Goal: Task Accomplishment & Management: Manage account settings

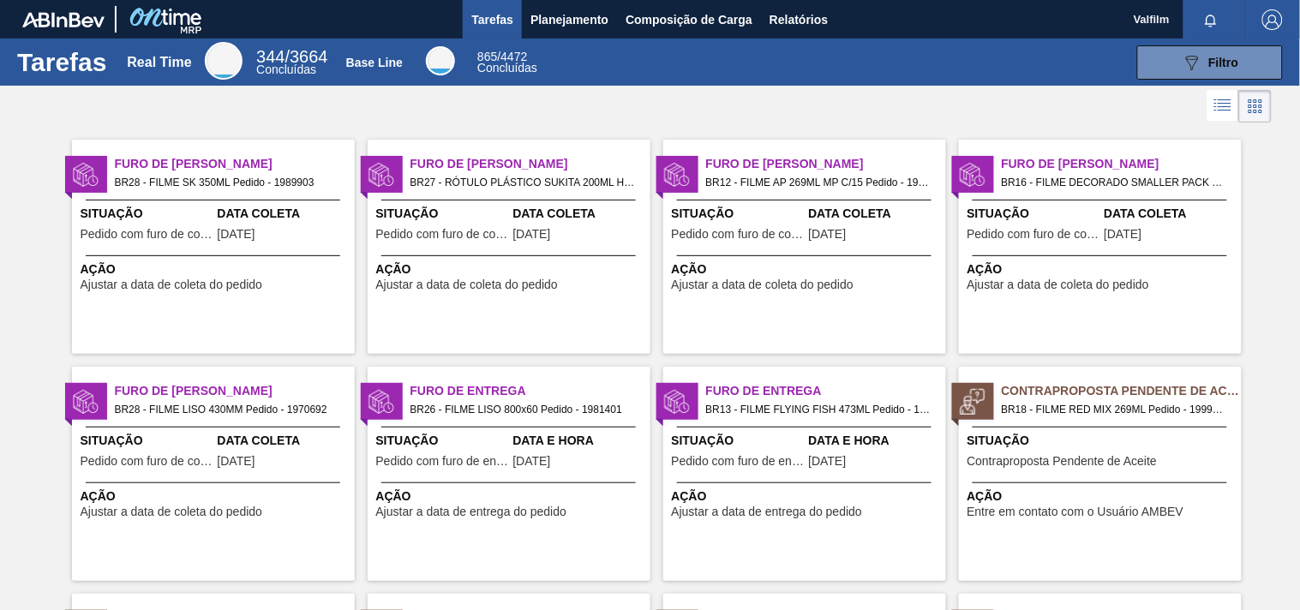
click at [169, 158] on span "Furo de Coleta" at bounding box center [235, 164] width 240 height 18
click at [810, 520] on div "Furo de Entrega BR13 - FILME FLYING FISH 473ML Pedido - 1972005 Situação Pedido…" at bounding box center [804, 474] width 283 height 214
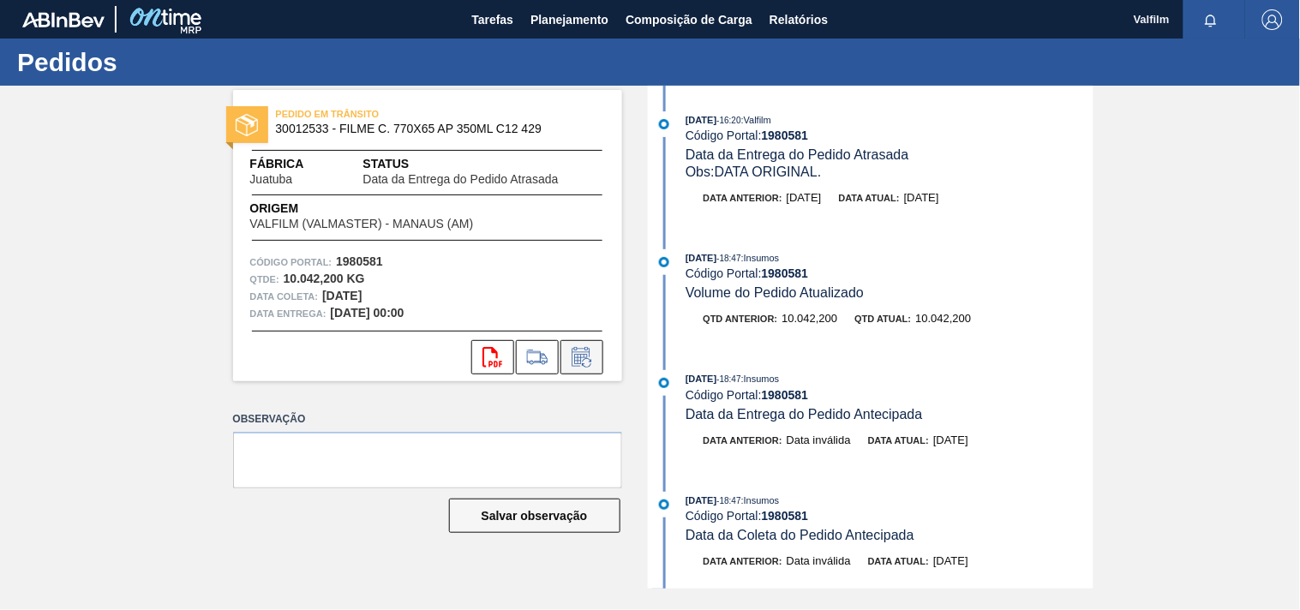
click at [578, 357] on icon at bounding box center [580, 359] width 13 height 10
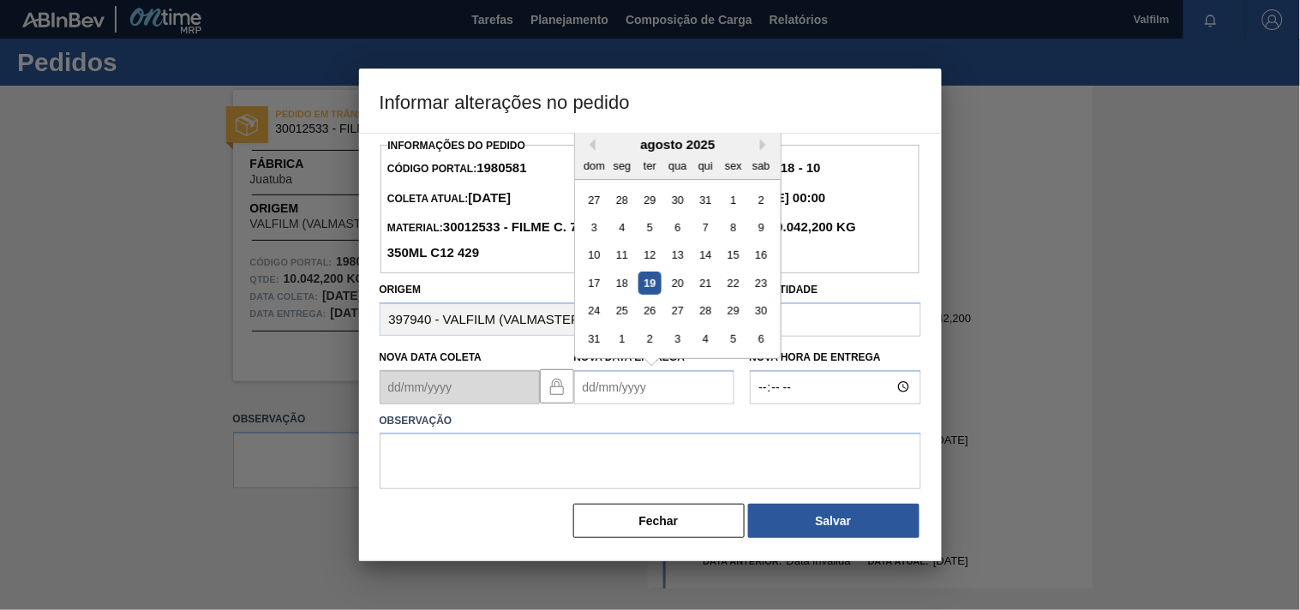
click at [598, 383] on Entrega "Nova Data Entrega" at bounding box center [654, 387] width 160 height 34
type Entrega "[DATE]"
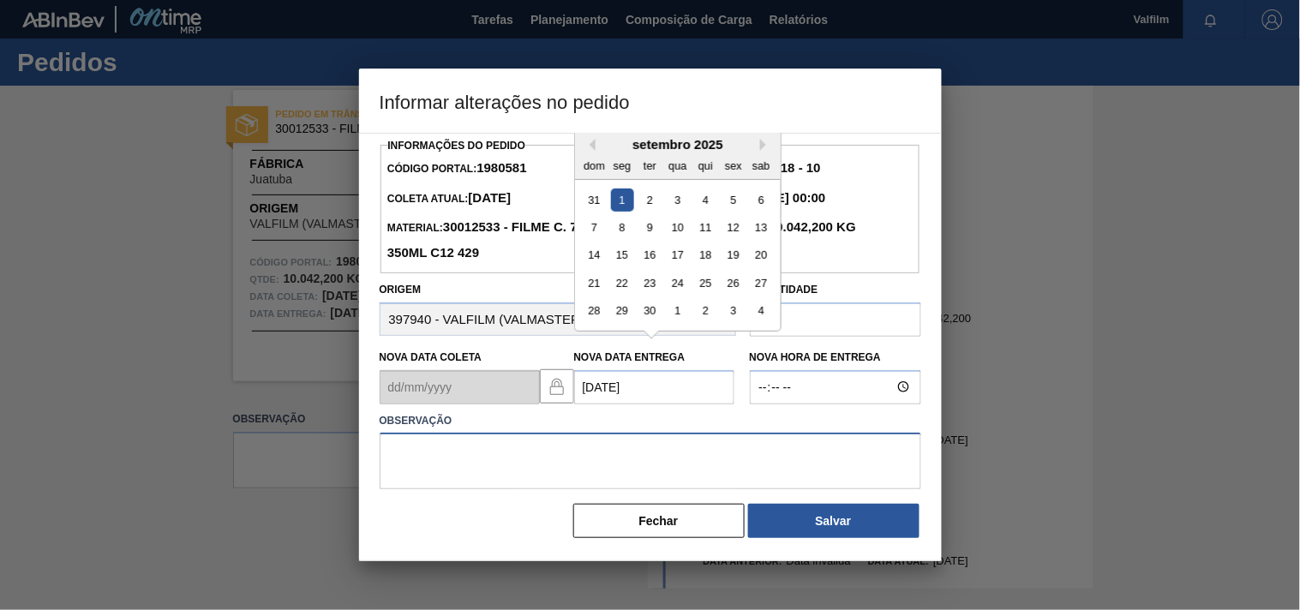
click at [604, 452] on textarea at bounding box center [651, 461] width 542 height 57
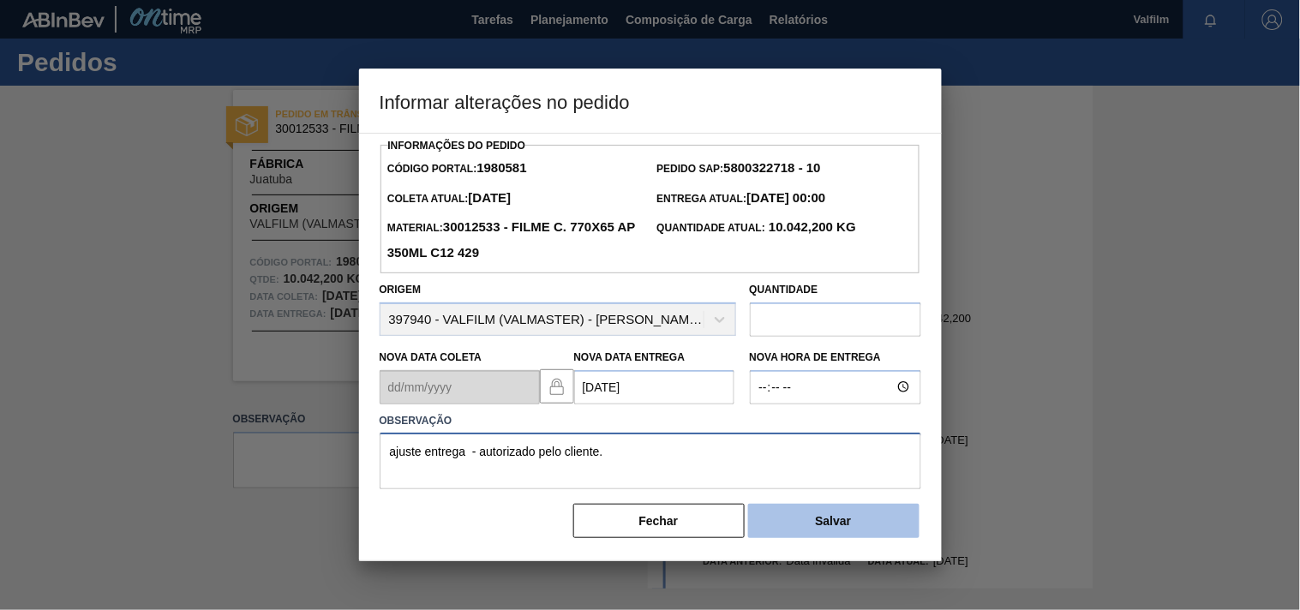
type textarea "ajuste entrega - autorizado pelo cliente."
click at [798, 512] on button "Salvar" at bounding box center [833, 521] width 171 height 34
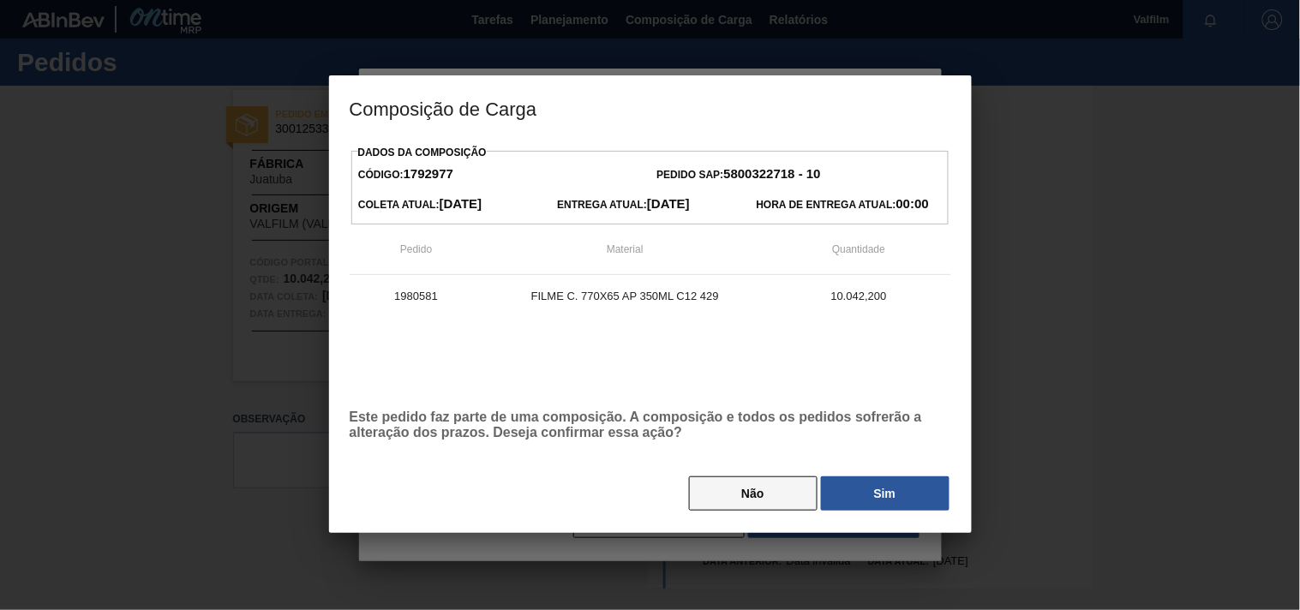
click at [783, 495] on button "Não" at bounding box center [753, 494] width 129 height 34
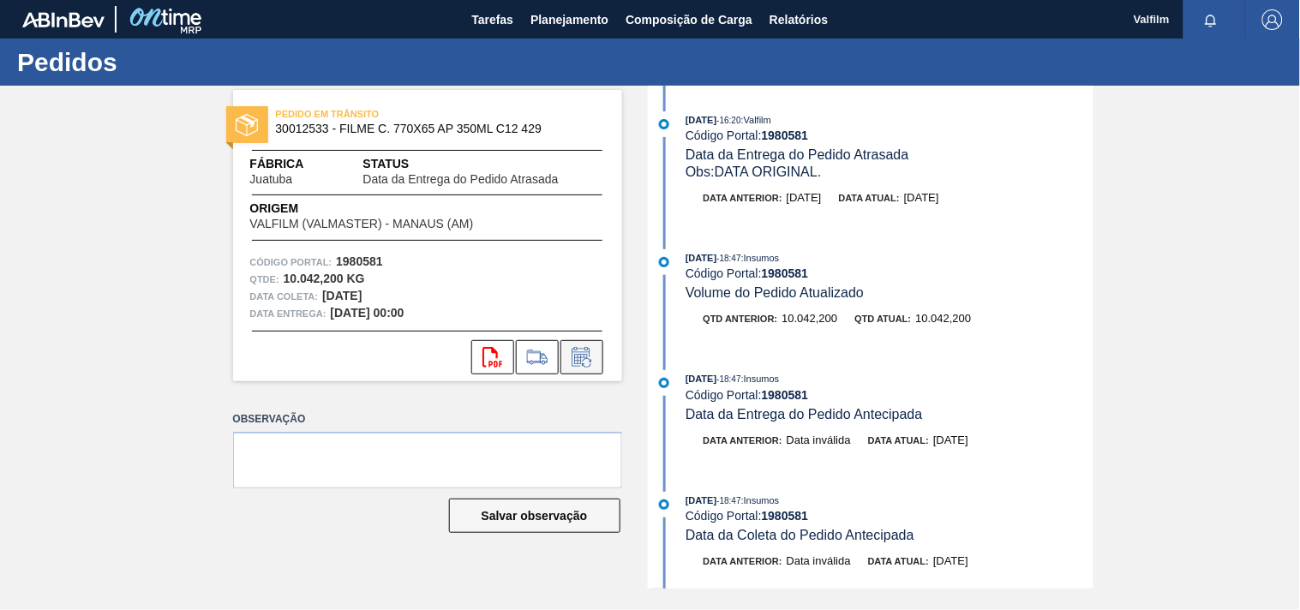
click at [590, 374] on button at bounding box center [581, 357] width 43 height 34
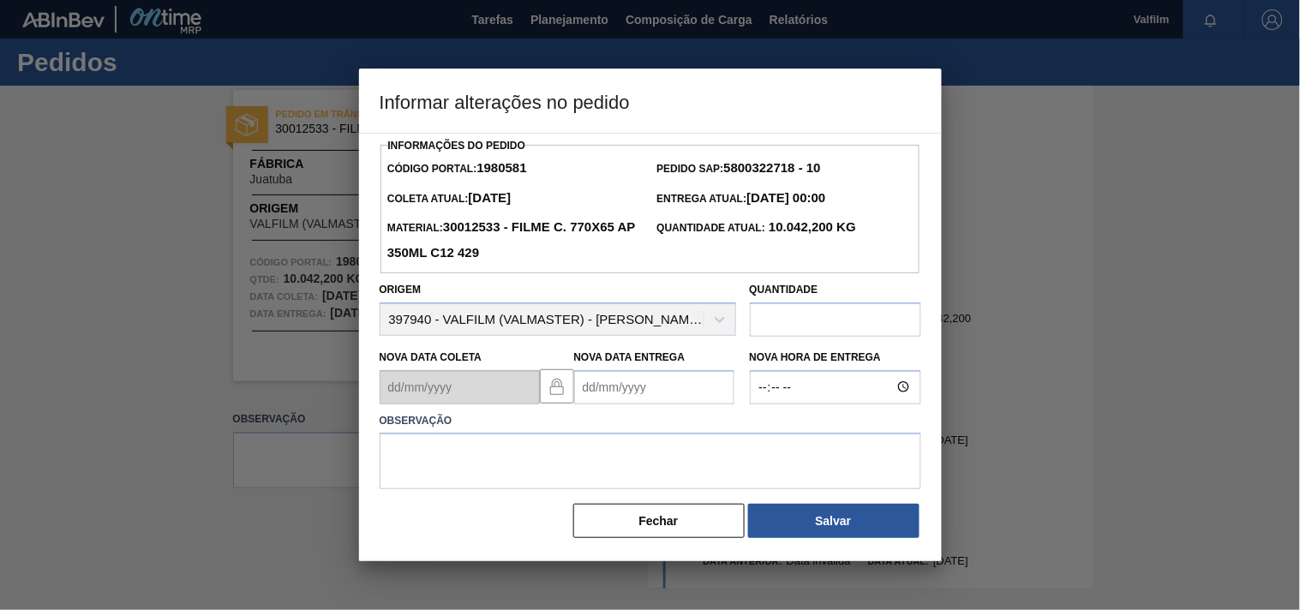
click at [606, 399] on Entrega "Nova Data Entrega" at bounding box center [654, 387] width 160 height 34
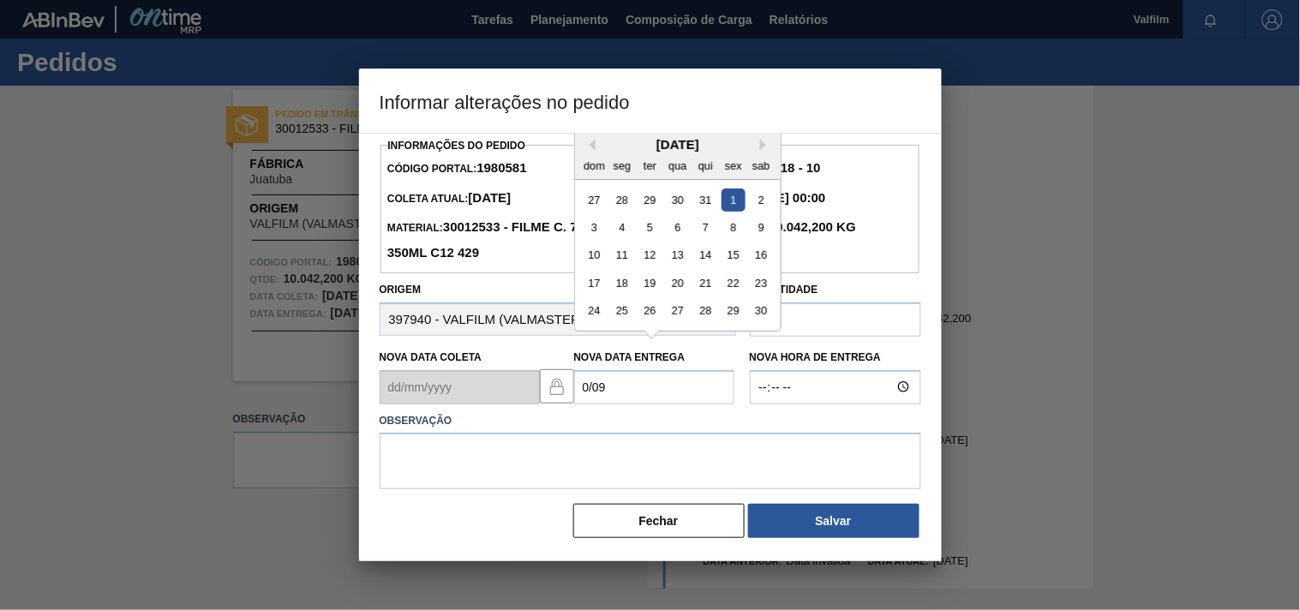
click at [734, 211] on div "1" at bounding box center [733, 199] width 23 height 23
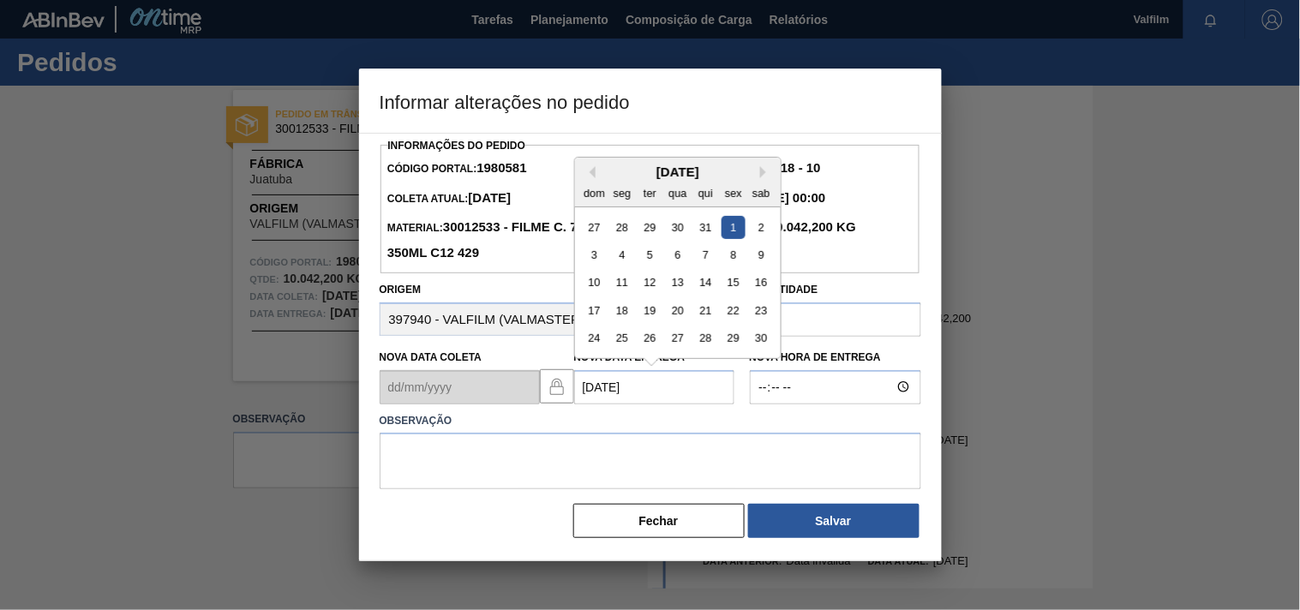
click at [399, 395] on div "Nova Data Coleta Nova Data Entrega 01/09/2000 Previous Month Next Month setembr…" at bounding box center [558, 372] width 370 height 63
type Entrega "0"
type Entrega "[DATE]"
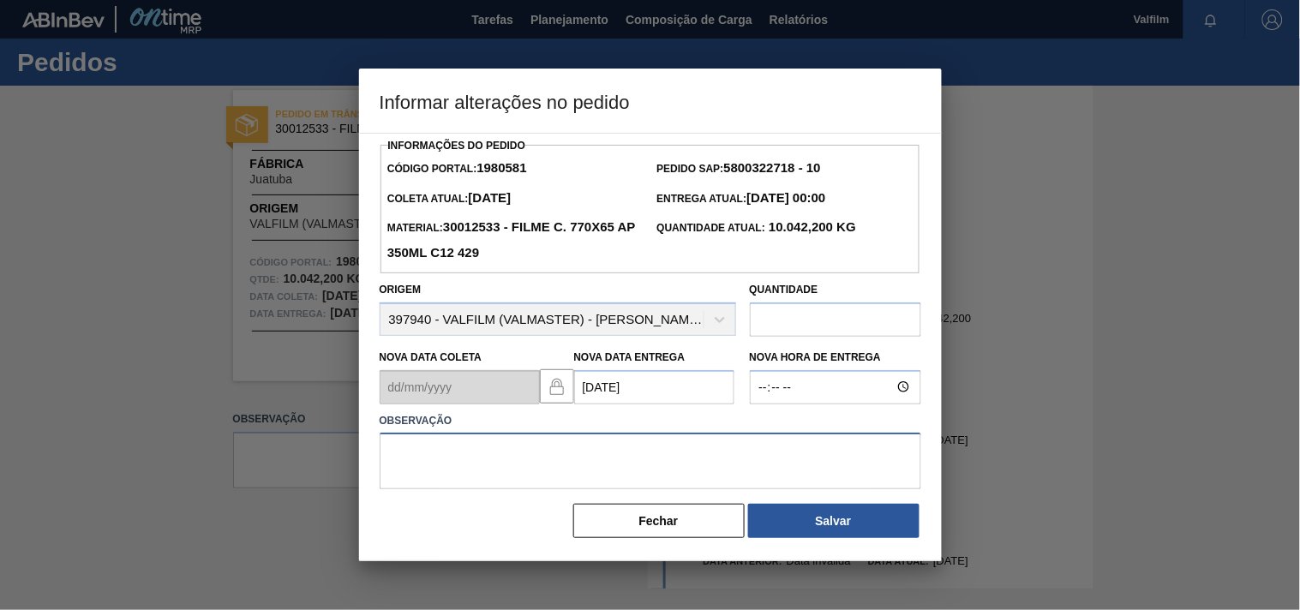
click at [568, 442] on textarea at bounding box center [651, 461] width 542 height 57
click at [802, 465] on textarea "ajuste entrega - autorizado pelo cliente/ otimização card." at bounding box center [651, 461] width 542 height 57
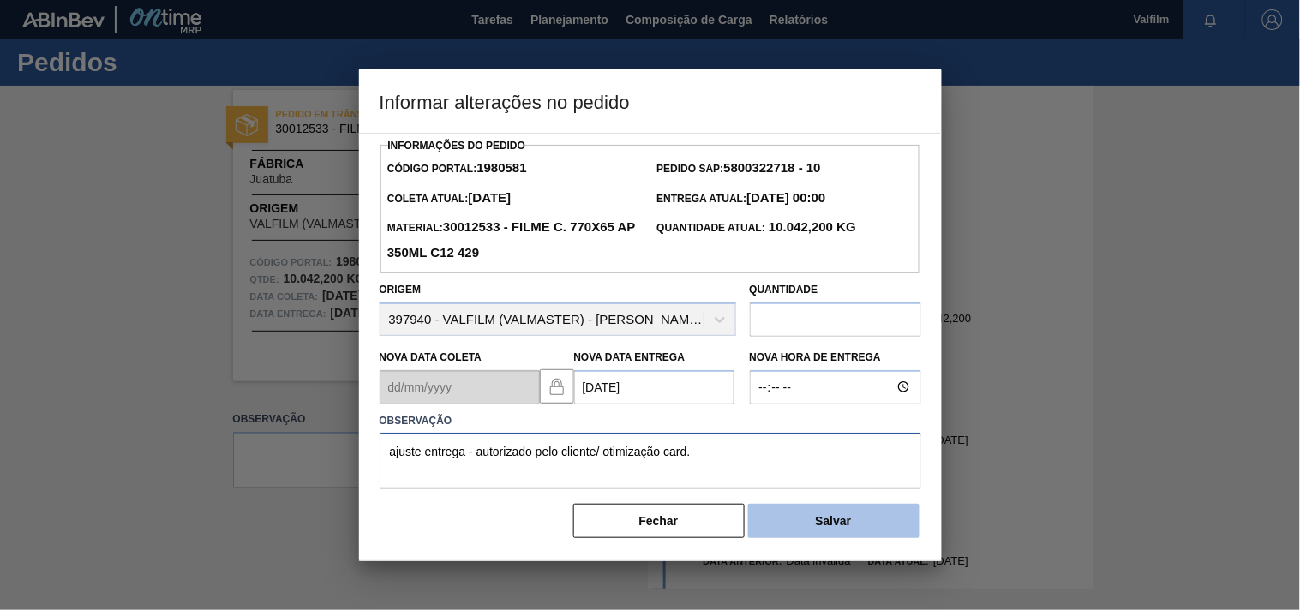
type textarea "ajuste entrega - autorizado pelo cliente/ otimização card."
click at [809, 527] on button "Salvar" at bounding box center [833, 521] width 171 height 34
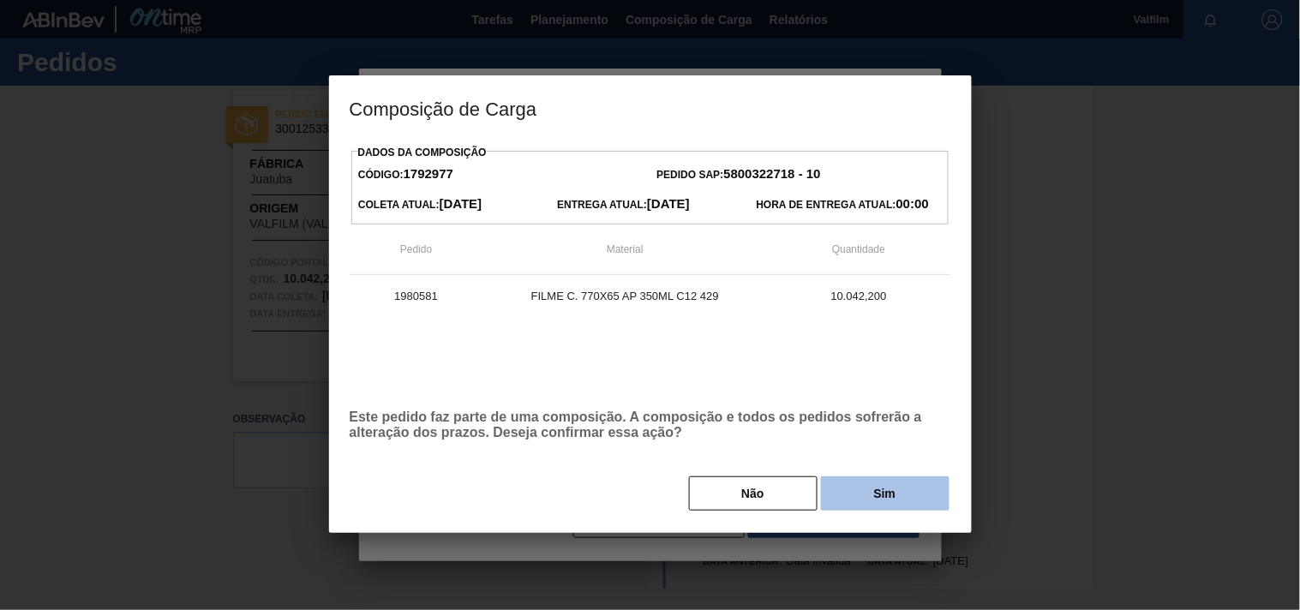
click at [838, 489] on button "Sim" at bounding box center [885, 494] width 129 height 34
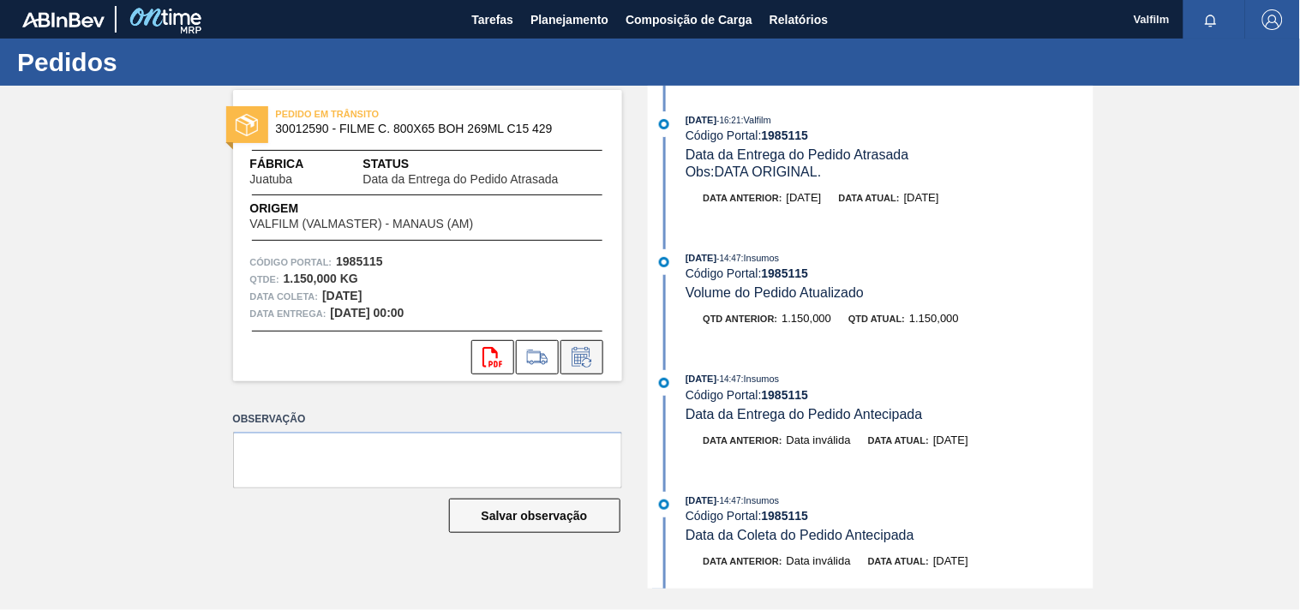
click at [593, 362] on icon at bounding box center [581, 357] width 27 height 21
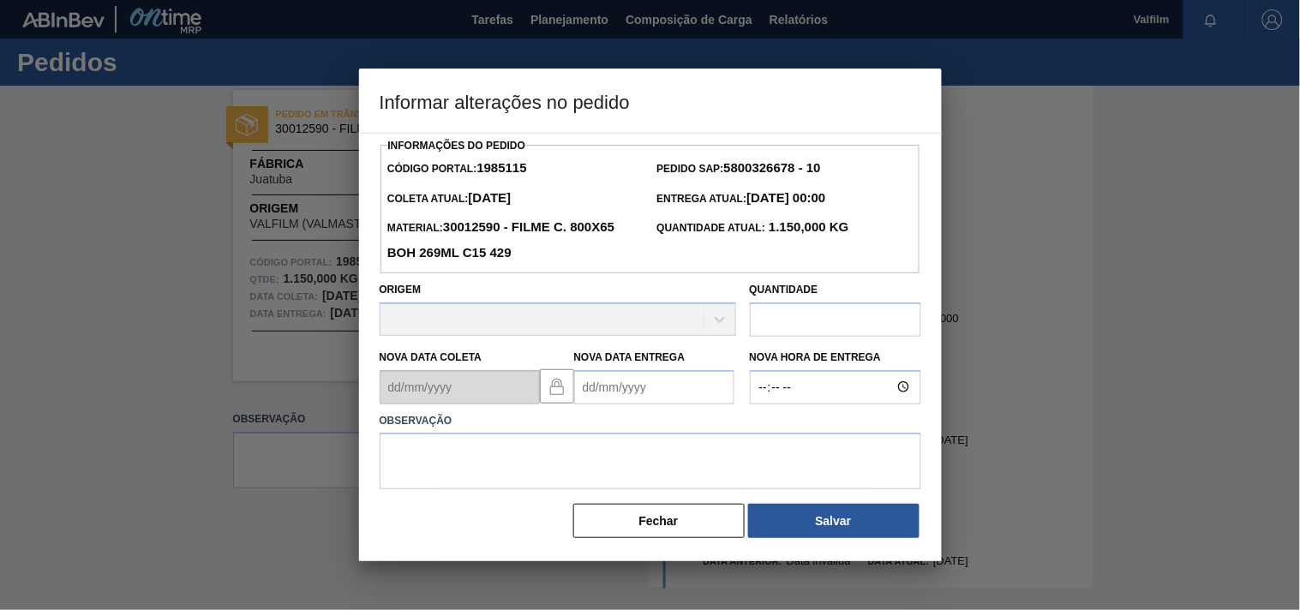
click at [584, 400] on Entrega "Nova Data Entrega" at bounding box center [654, 387] width 160 height 34
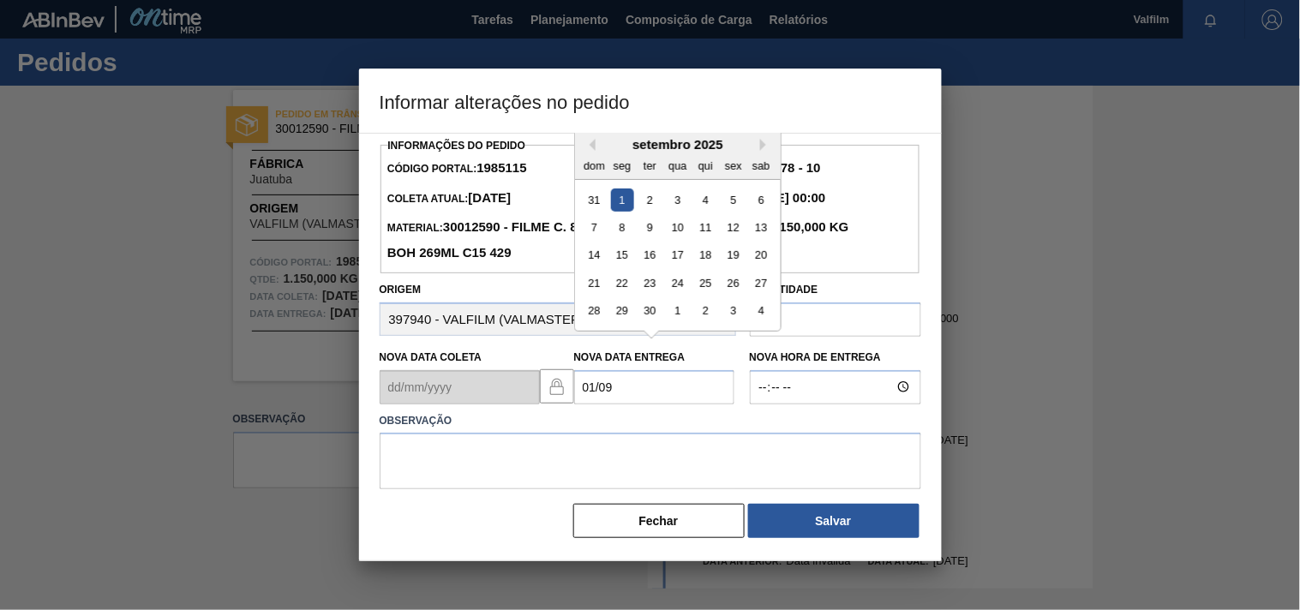
type Entrega "[DATE]"
click at [566, 459] on textarea at bounding box center [651, 461] width 542 height 57
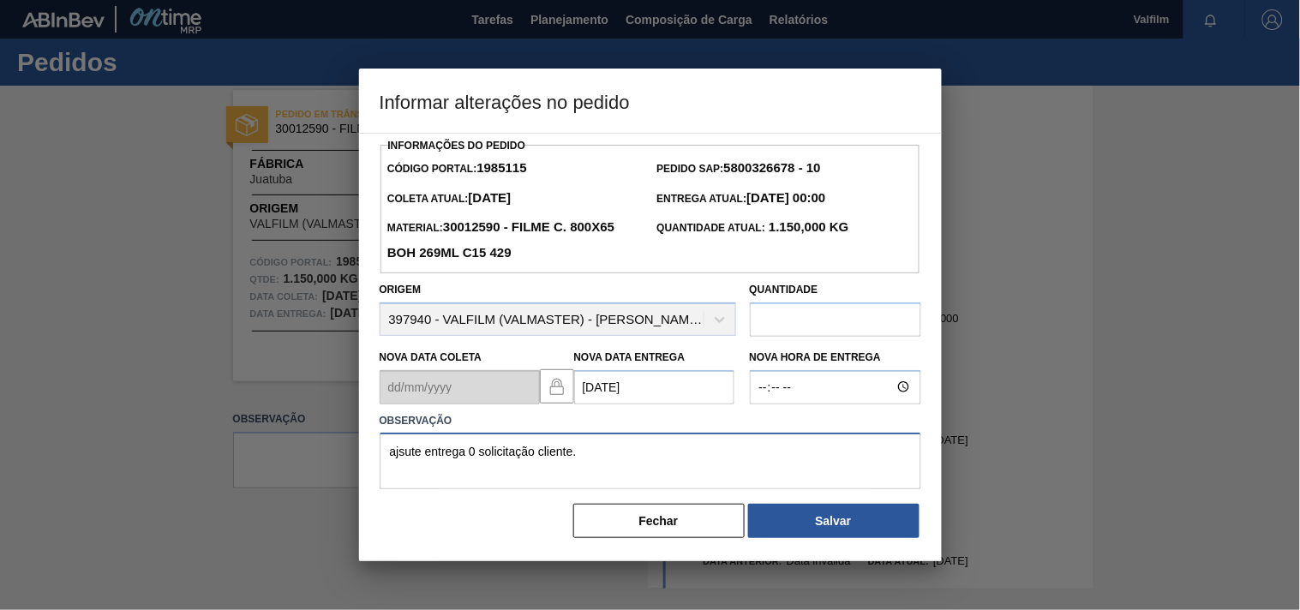
click at [478, 450] on textarea "ajsute entrega 0 solicitação cliente." at bounding box center [651, 461] width 542 height 57
click at [668, 461] on textarea "ajsute entrega - solicitação cliente." at bounding box center [651, 461] width 542 height 57
type textarea "ajsute entrega - solicitação cliente."
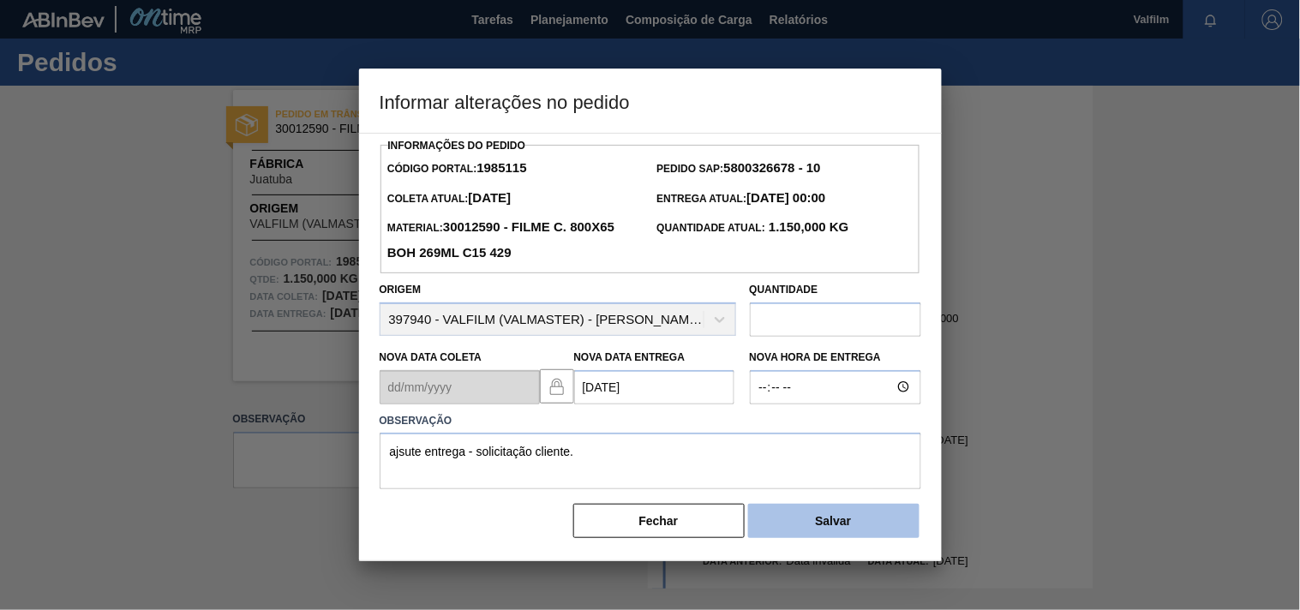
click at [834, 524] on button "Salvar" at bounding box center [833, 521] width 171 height 34
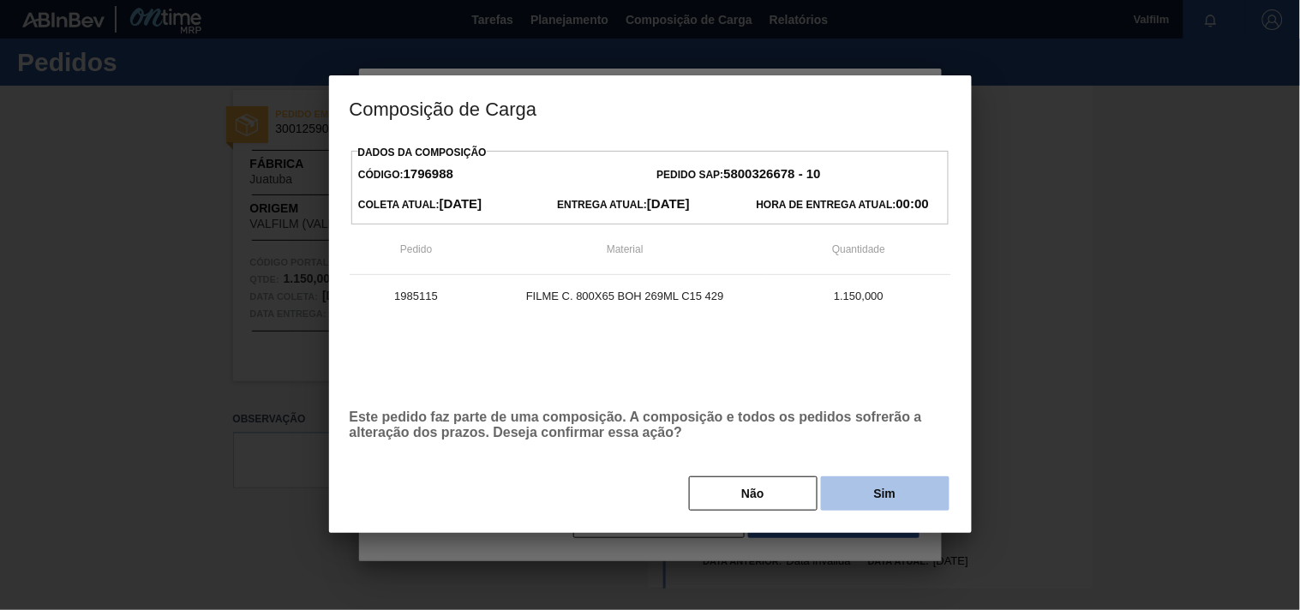
click at [858, 497] on button "Sim" at bounding box center [885, 494] width 129 height 34
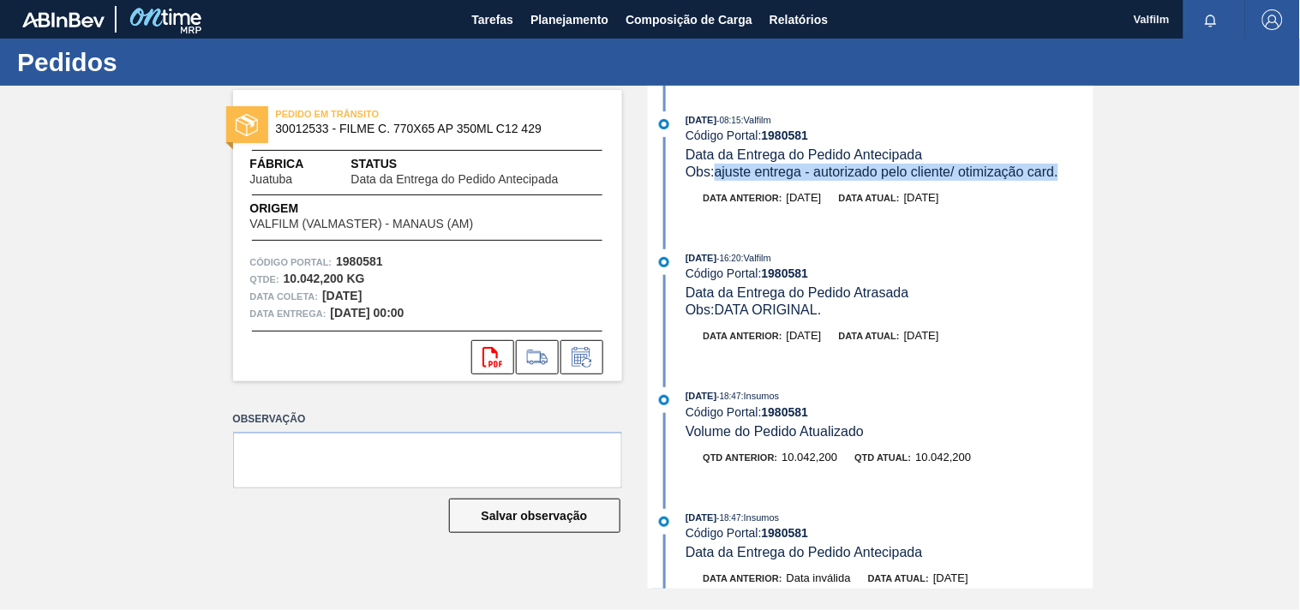
drag, startPoint x: 717, startPoint y: 176, endPoint x: 1109, endPoint y: 176, distance: 391.7
click at [1109, 176] on div "PEDIDO EM TRÂNSITO 30012533 - FILME C. 770X65 AP 350ML C12 429 Fábrica Juatuba …" at bounding box center [650, 337] width 1300 height 503
copy span "ajuste entrega - autorizado pelo cliente/ otimização card."
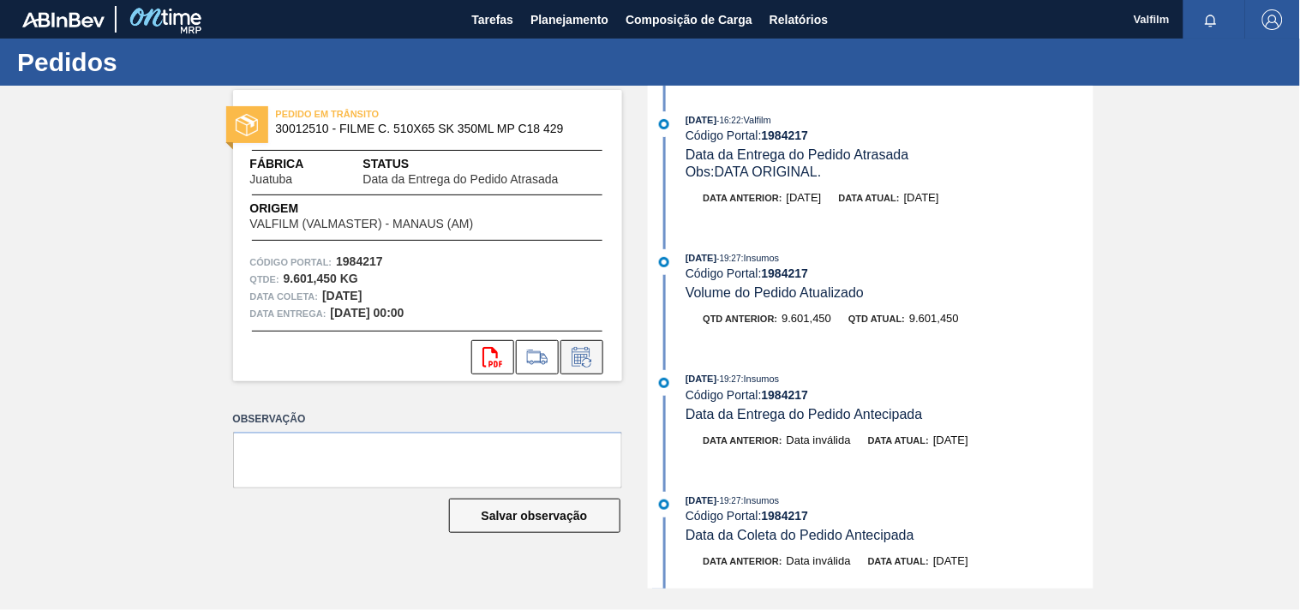
click at [595, 356] on icon at bounding box center [581, 357] width 27 height 21
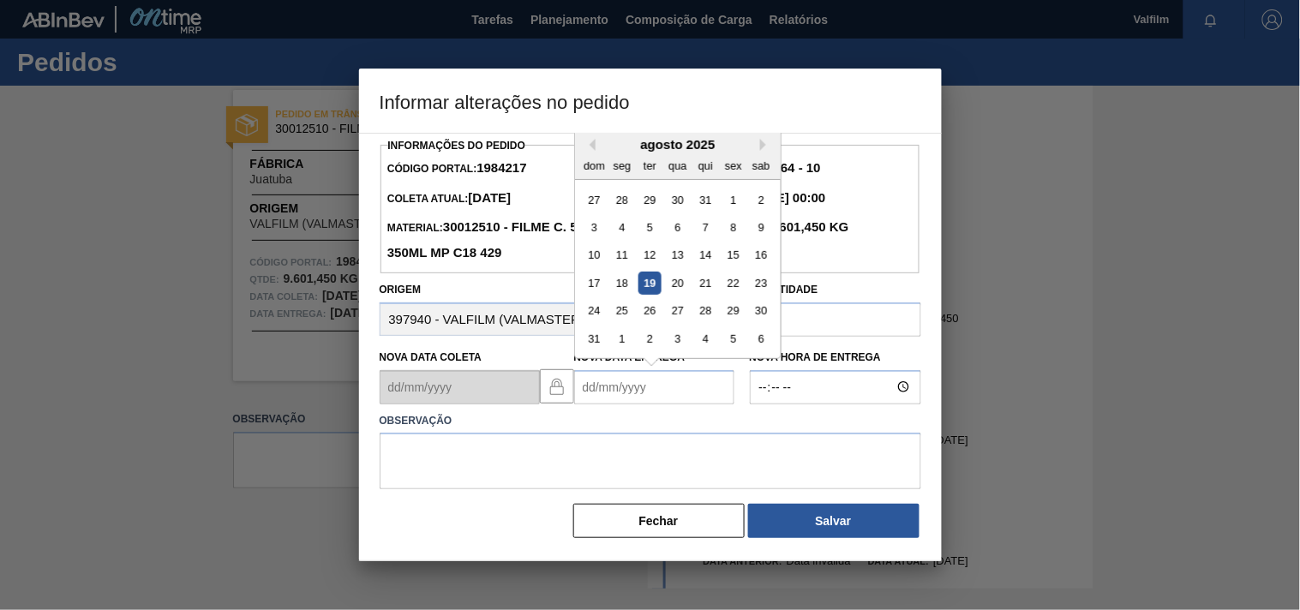
drag, startPoint x: 583, startPoint y: 387, endPoint x: 563, endPoint y: 372, distance: 25.0
click at [581, 386] on Entrega "Nova Data Entrega" at bounding box center [654, 387] width 160 height 34
type Entrega "[DATE]"
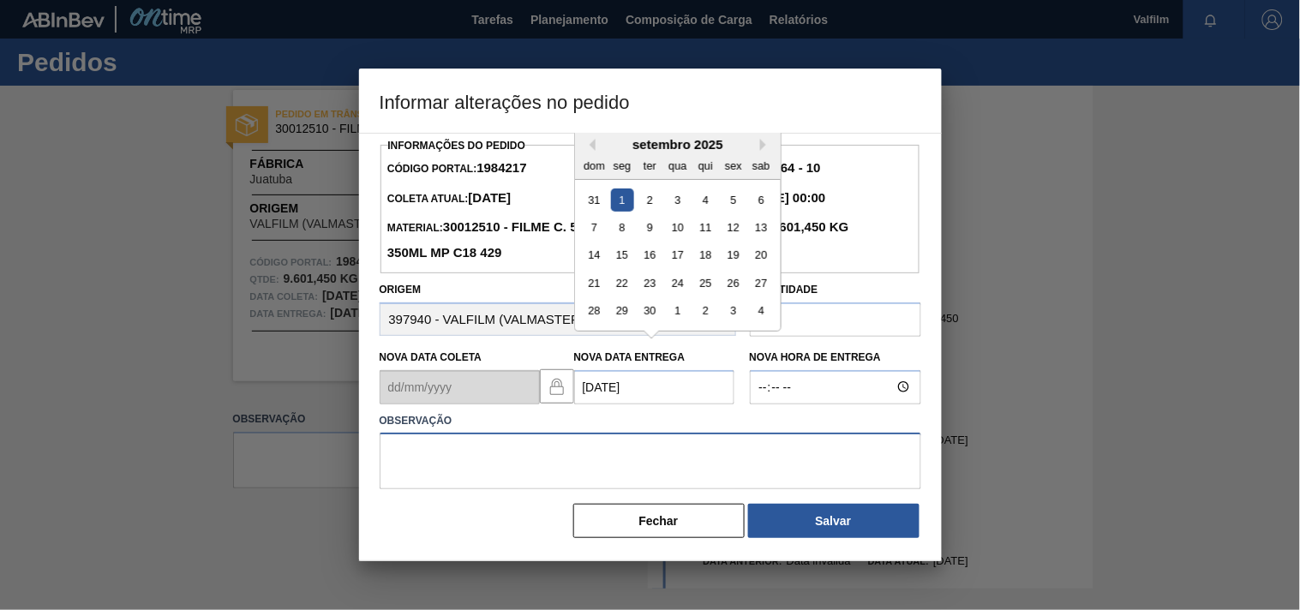
click at [540, 459] on textarea at bounding box center [651, 461] width 542 height 57
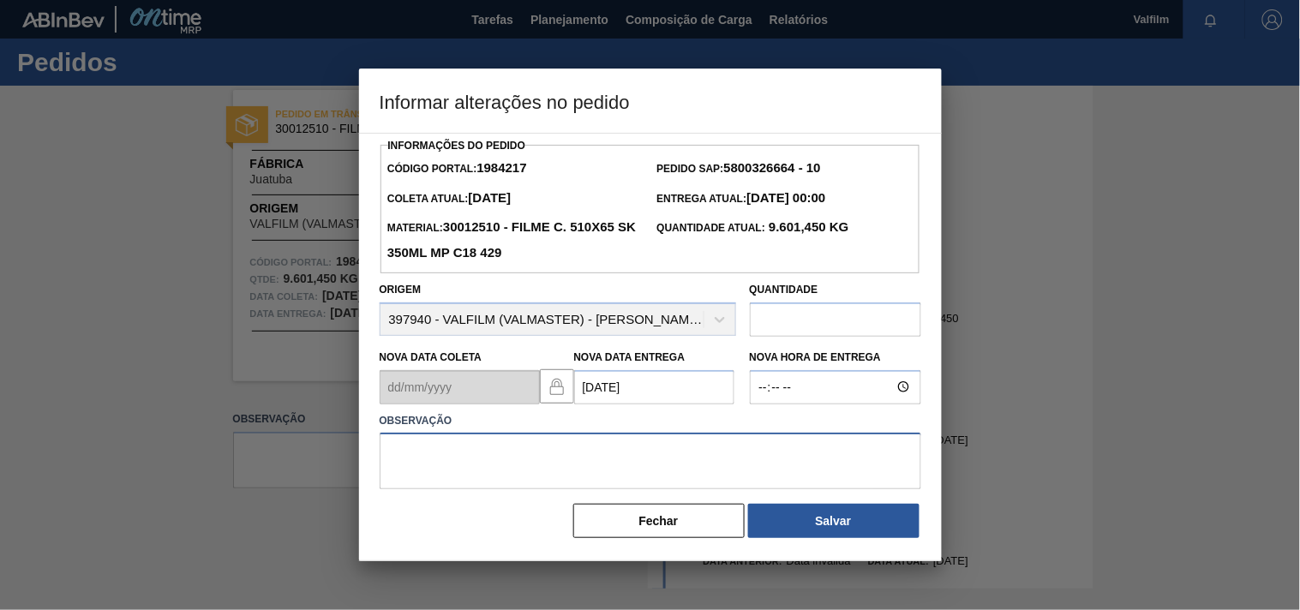
paste textarea "ajuste entrega - autorizado pelo cliente/ otimização card."
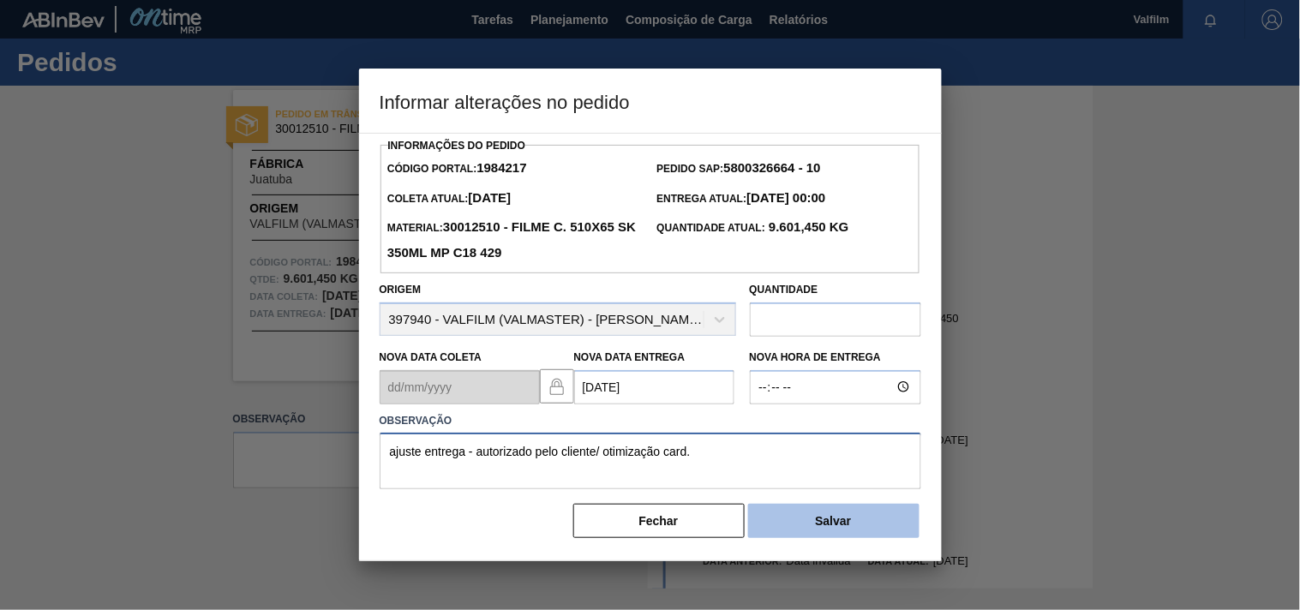
type textarea "ajuste entrega - autorizado pelo cliente/ otimização card."
click at [824, 509] on button "Salvar" at bounding box center [833, 521] width 171 height 34
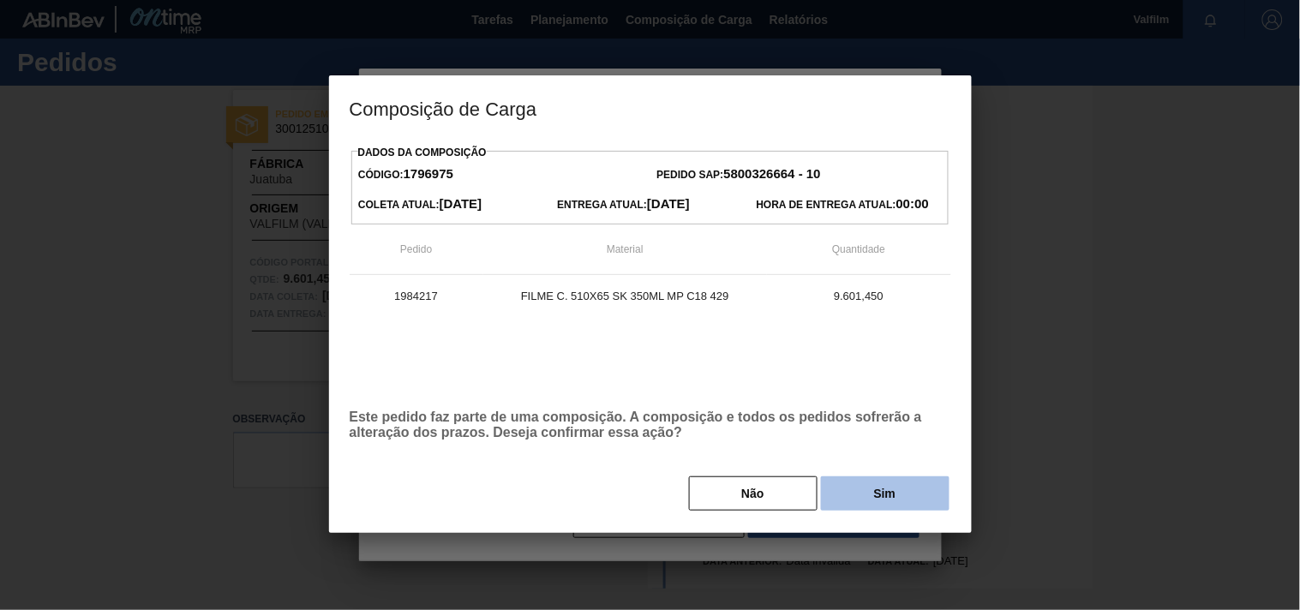
click at [834, 497] on button "Sim" at bounding box center [885, 494] width 129 height 34
